Goal: Information Seeking & Learning: Find specific fact

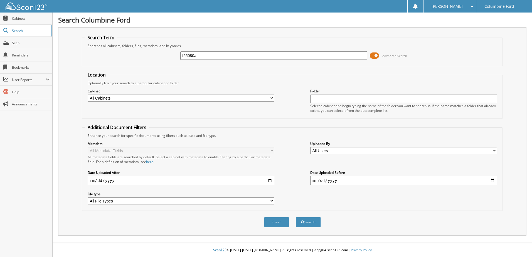
type input "f25080a"
click at [296, 217] on button "Search" at bounding box center [308, 222] width 25 height 10
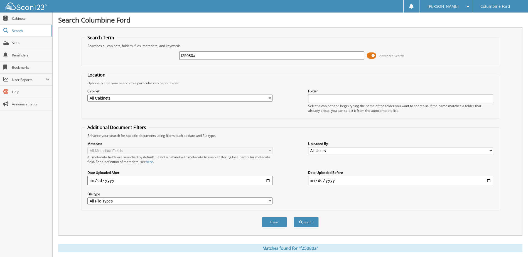
click at [373, 54] on span at bounding box center [371, 55] width 9 height 8
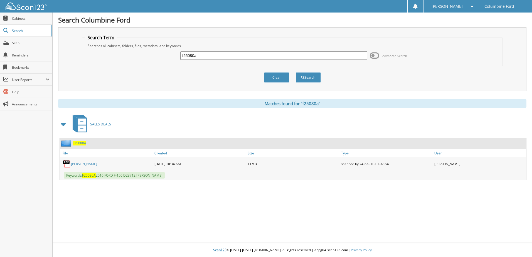
click at [81, 142] on span "F25080A" at bounding box center [80, 143] width 14 height 5
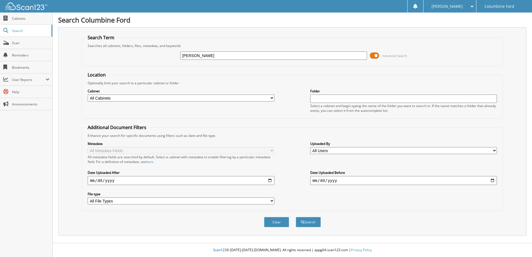
type input "velardo"
click at [296, 217] on button "Search" at bounding box center [308, 222] width 25 height 10
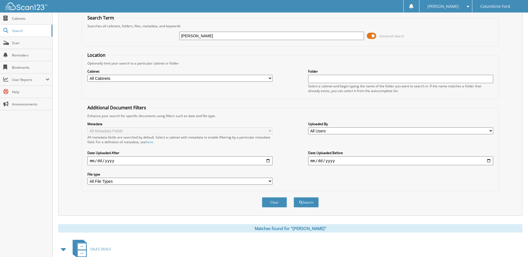
scroll to position [85, 0]
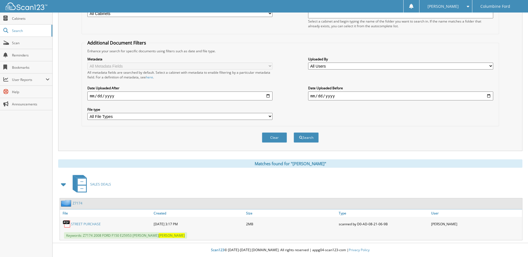
click at [80, 222] on link "STREET PURCHASE" at bounding box center [86, 224] width 30 height 5
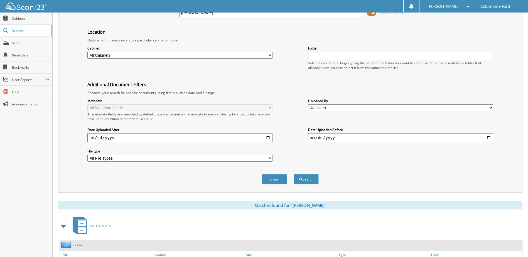
scroll to position [0, 0]
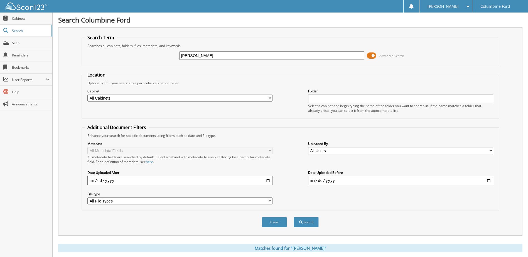
click at [216, 57] on input "[PERSON_NAME]" at bounding box center [271, 55] width 185 height 8
type input "f25080a"
click at [293, 217] on button "Search" at bounding box center [305, 222] width 25 height 10
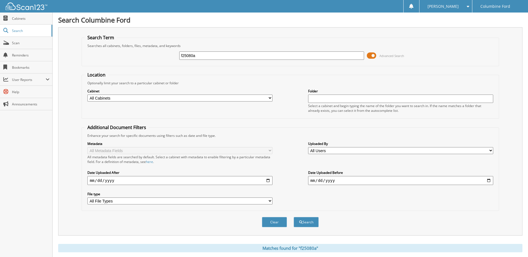
click at [371, 56] on span at bounding box center [371, 55] width 9 height 8
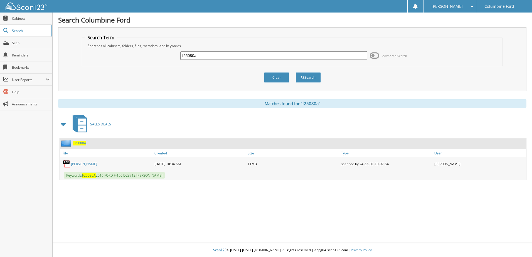
click at [81, 164] on link "[PERSON_NAME]" at bounding box center [84, 164] width 26 height 5
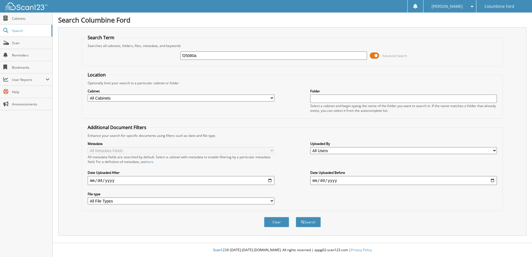
type input "f25080a"
click at [296, 217] on button "Search" at bounding box center [308, 222] width 25 height 10
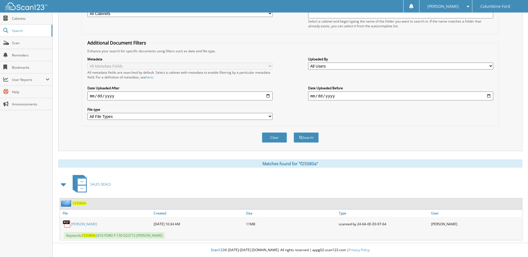
click at [75, 202] on span "F25080A" at bounding box center [80, 203] width 14 height 5
